Goal: Task Accomplishment & Management: Manage account settings

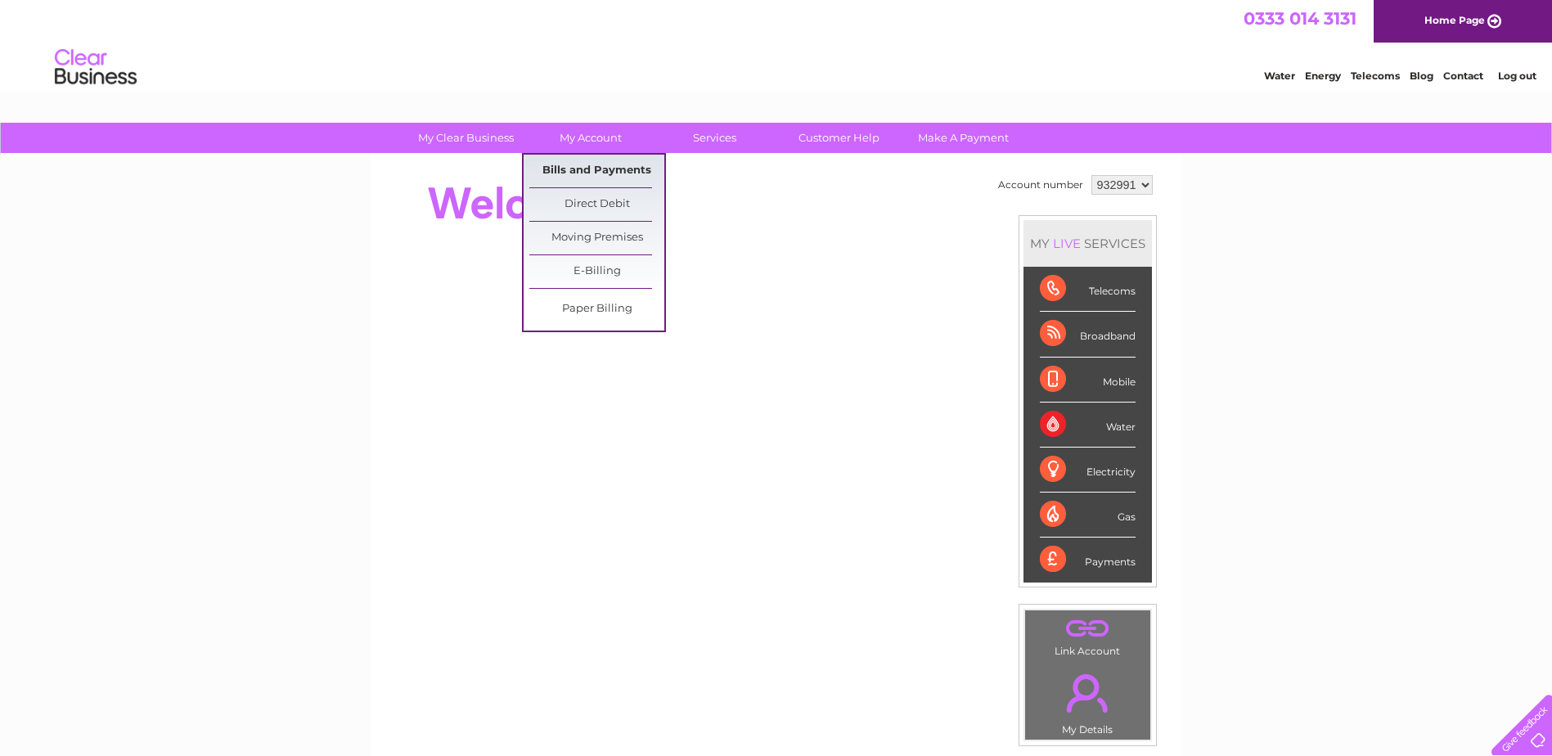
click at [595, 165] on link "Bills and Payments" at bounding box center [596, 171] width 135 height 33
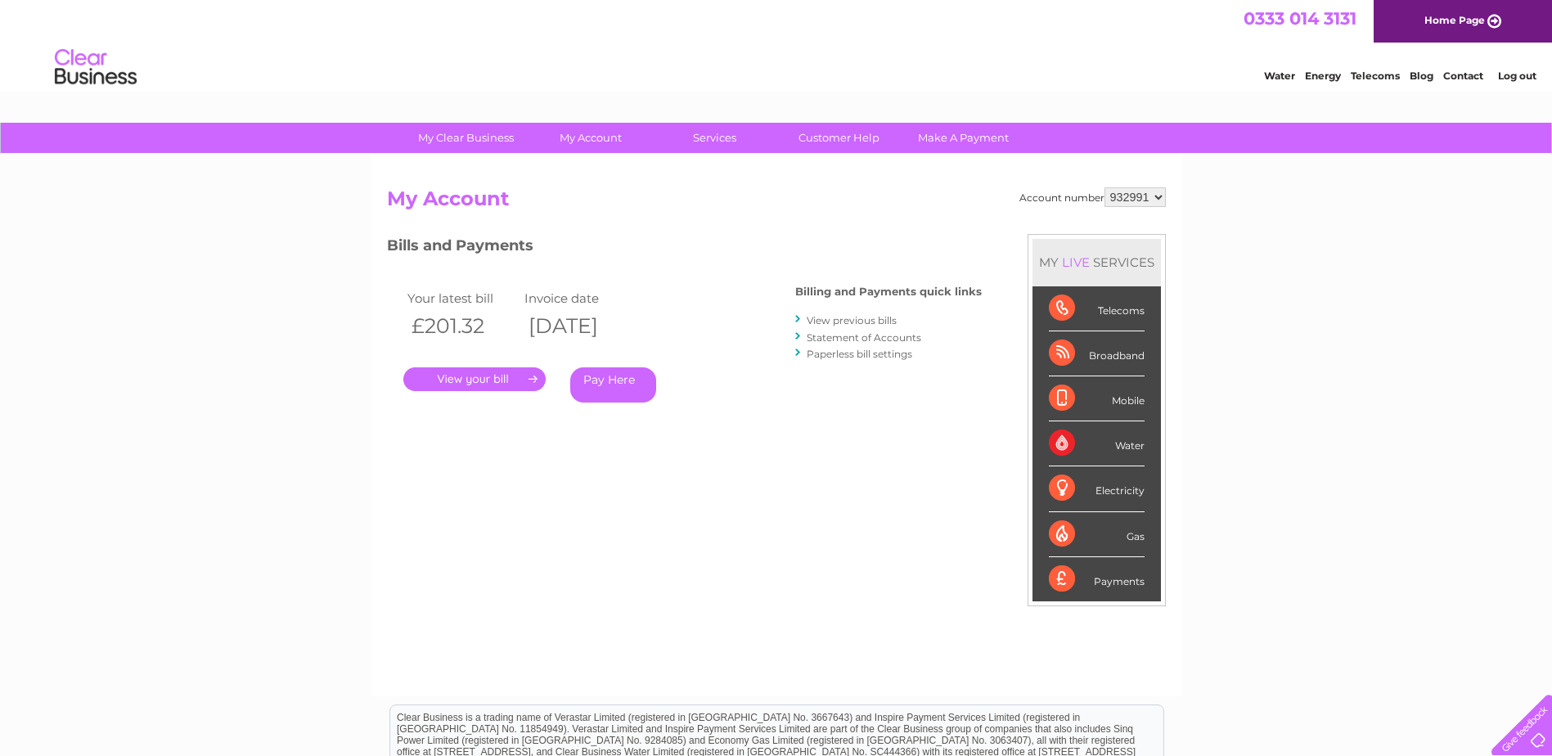
click at [478, 376] on link "." at bounding box center [474, 379] width 142 height 24
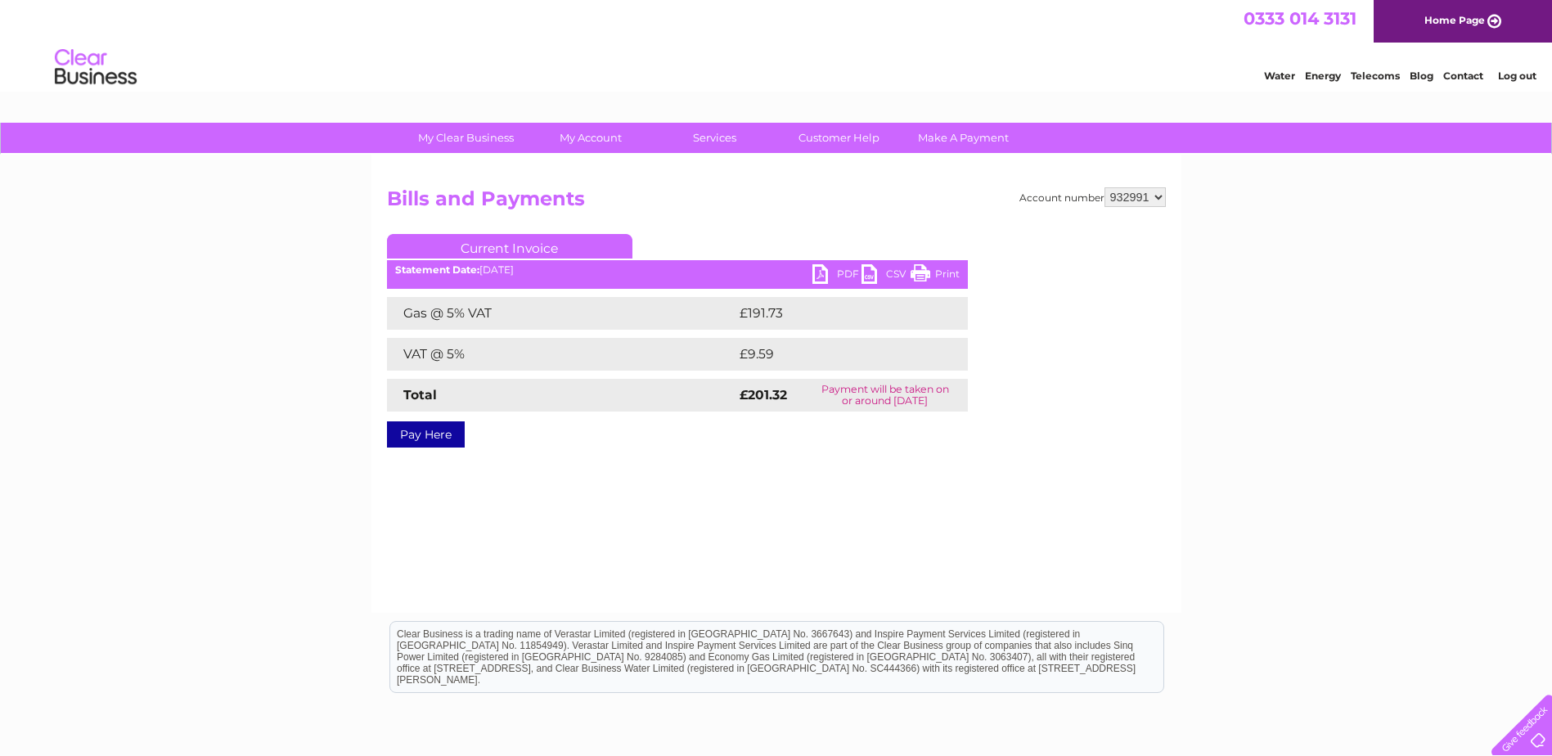
click at [822, 273] on link "PDF" at bounding box center [836, 276] width 49 height 24
click at [818, 270] on link "PDF" at bounding box center [836, 276] width 49 height 24
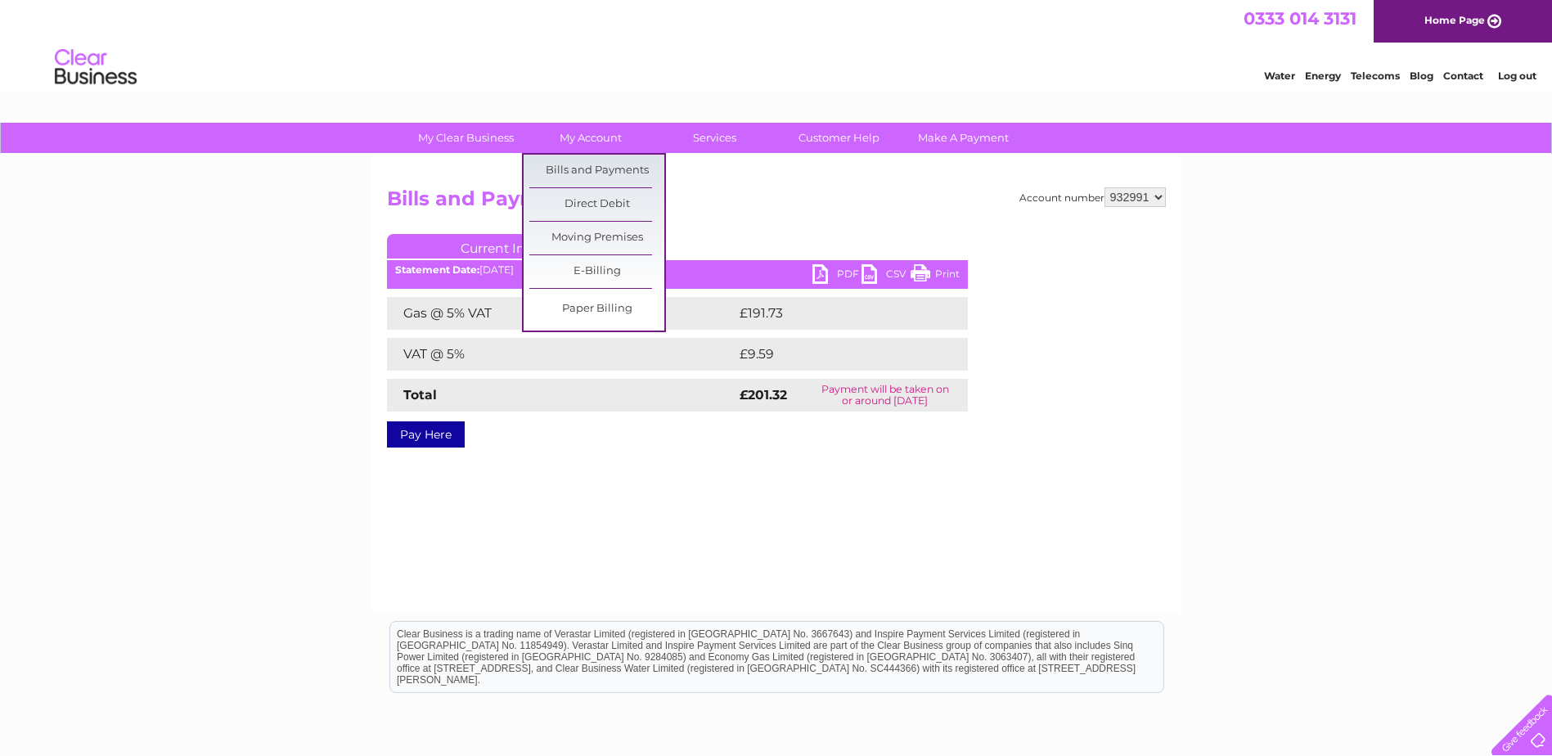
click at [587, 96] on html "0333 014 3131 Home Page Water Energy Telecoms Blog Contact Log out" at bounding box center [776, 48] width 1552 height 96
click at [586, 130] on link "My Account" at bounding box center [590, 138] width 135 height 30
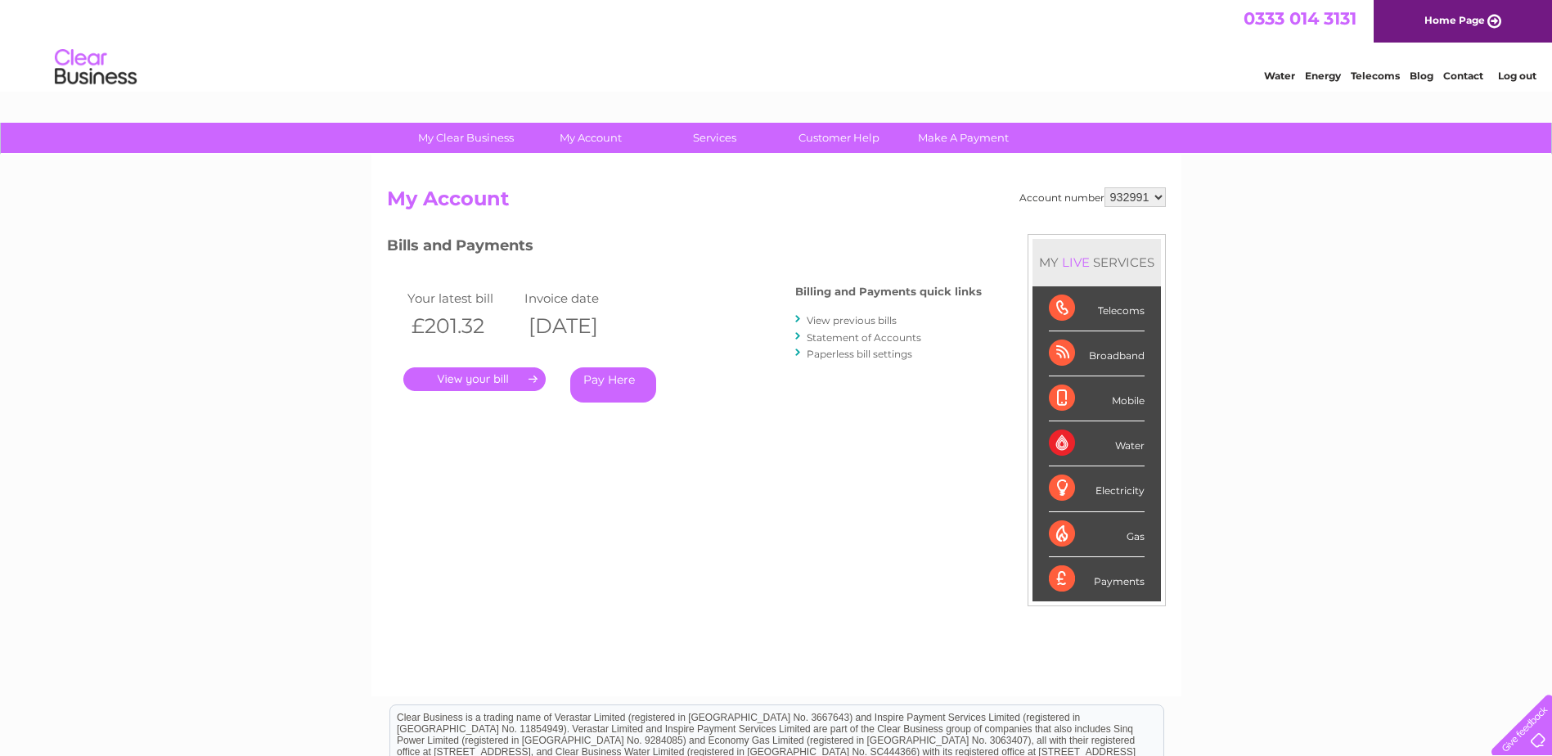
click at [1068, 540] on div "Gas" at bounding box center [1097, 534] width 96 height 45
click at [1107, 533] on div "Gas" at bounding box center [1097, 534] width 96 height 45
